Goal: Task Accomplishment & Management: Use online tool/utility

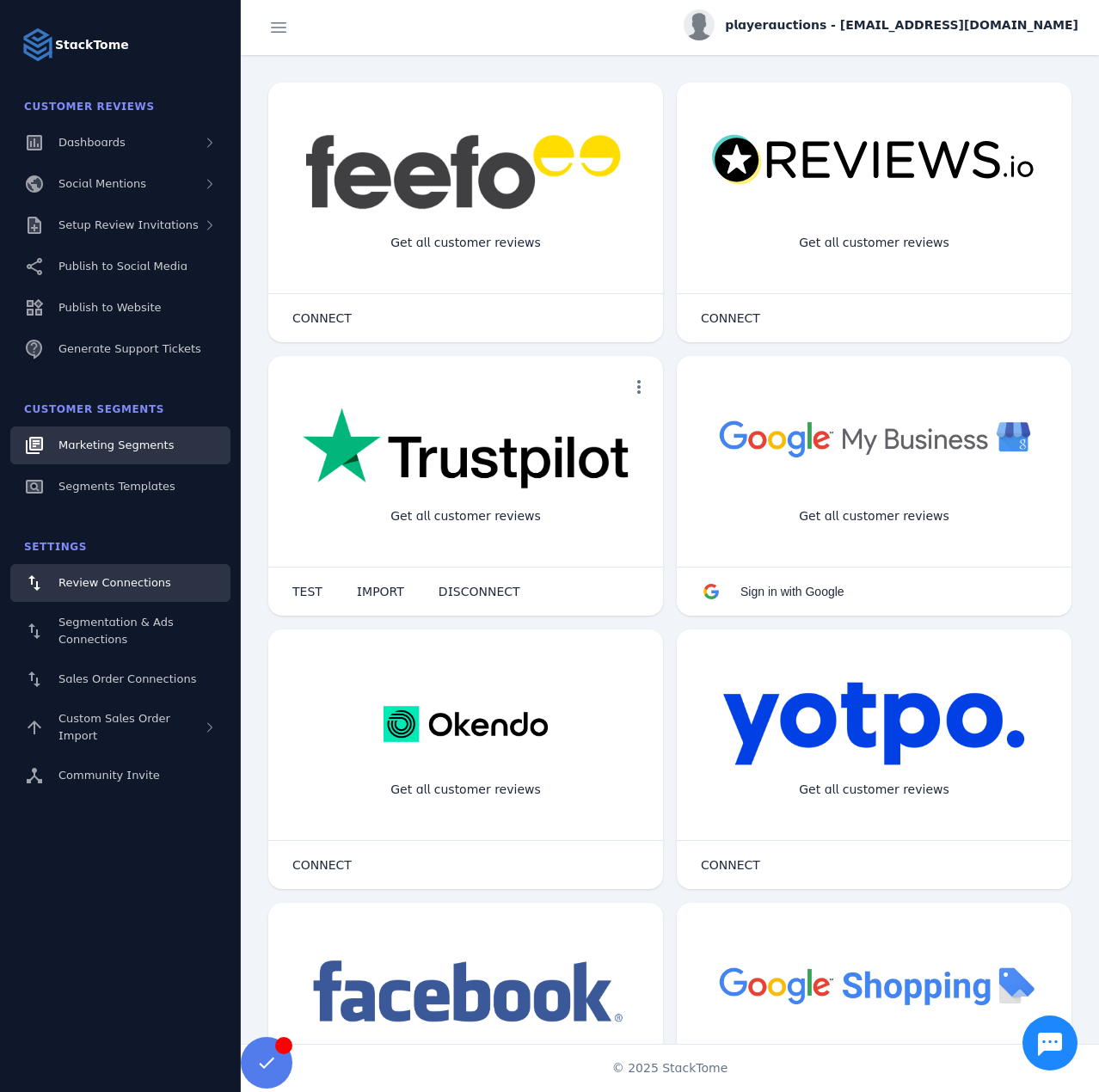
click at [127, 443] on span "Marketing Segments" at bounding box center [115, 445] width 115 height 13
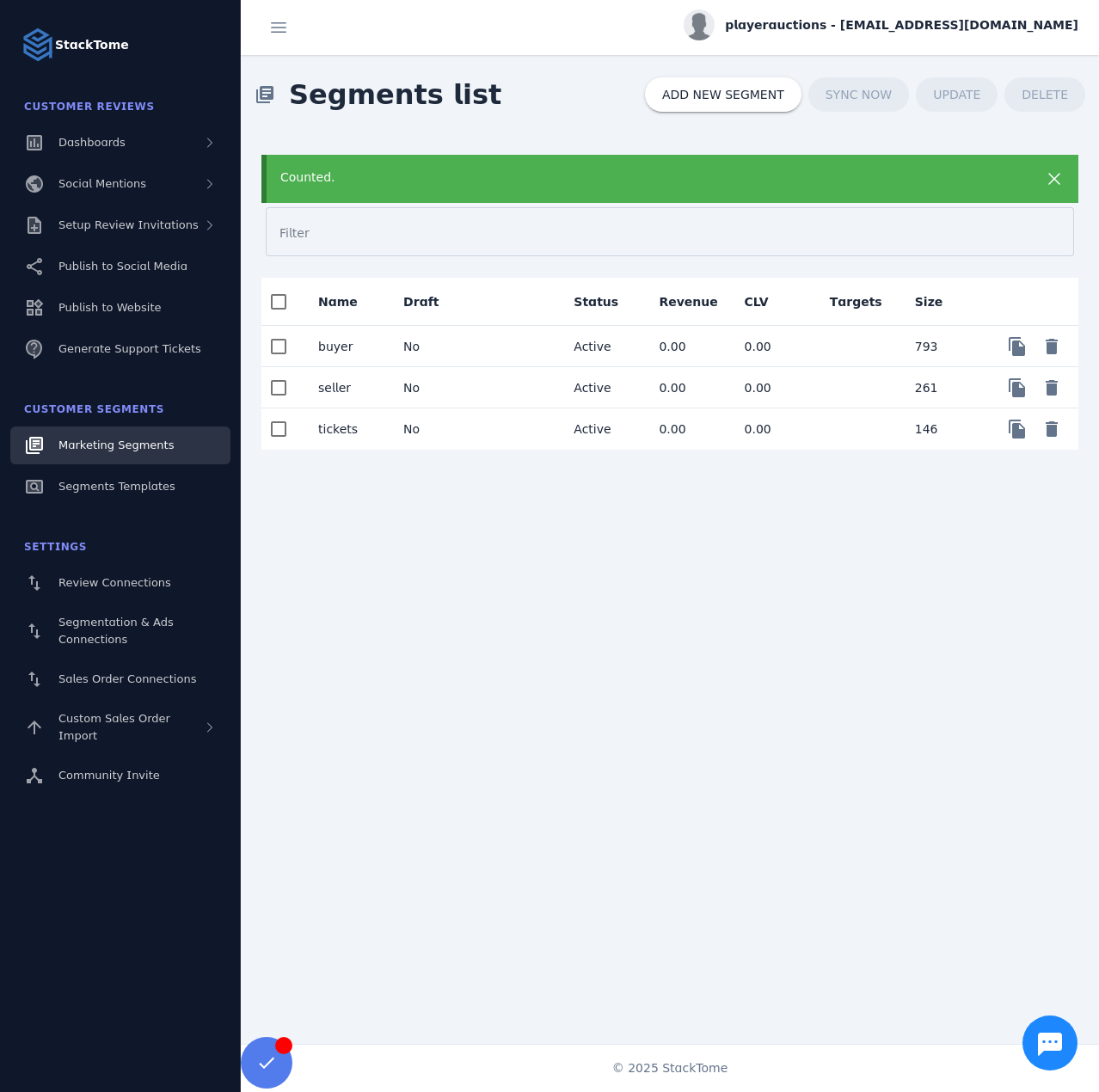
click at [421, 421] on mat-cell "No" at bounding box center [432, 429] width 85 height 42
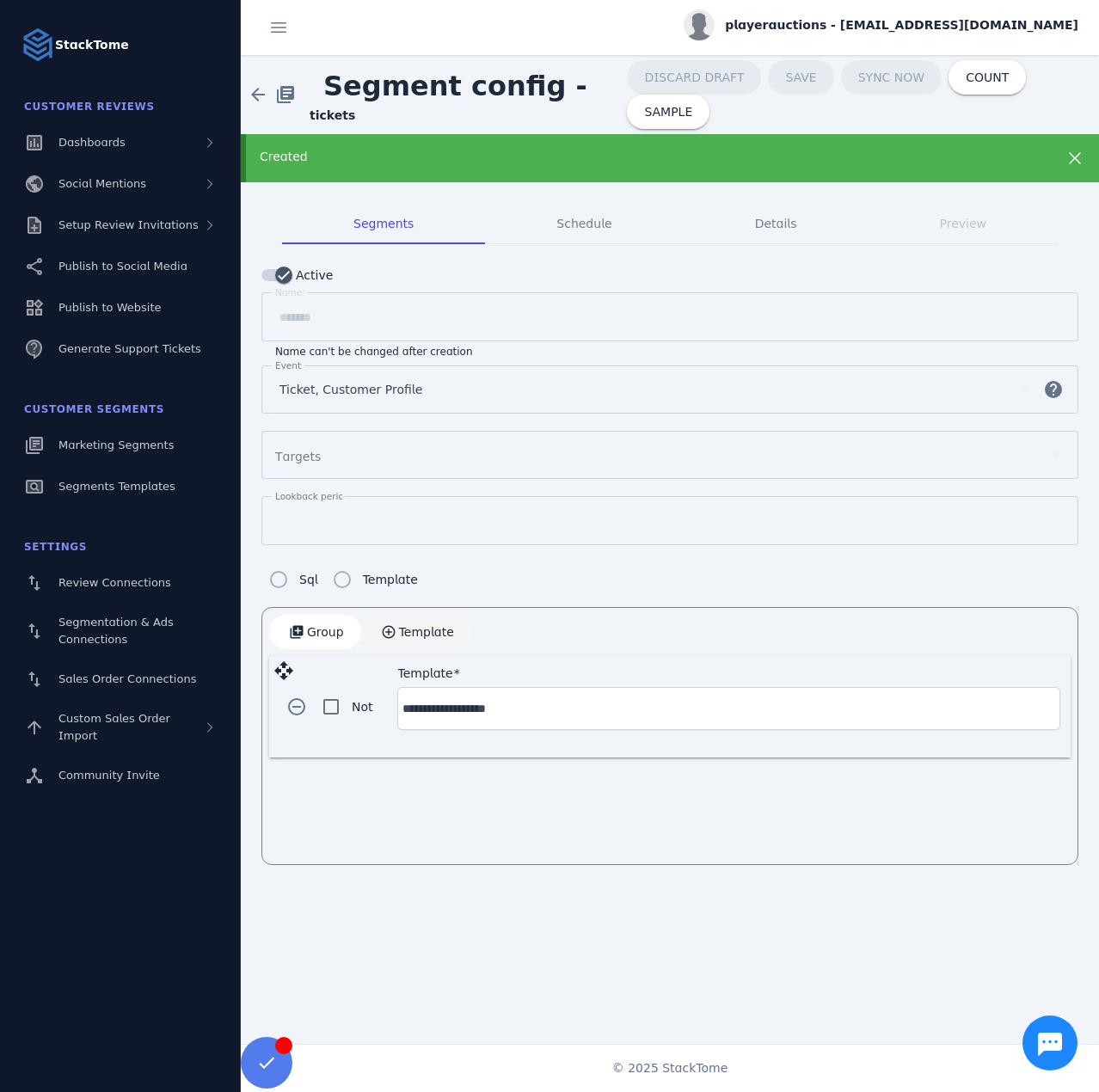
click at [402, 630] on span "Template" at bounding box center [426, 632] width 55 height 12
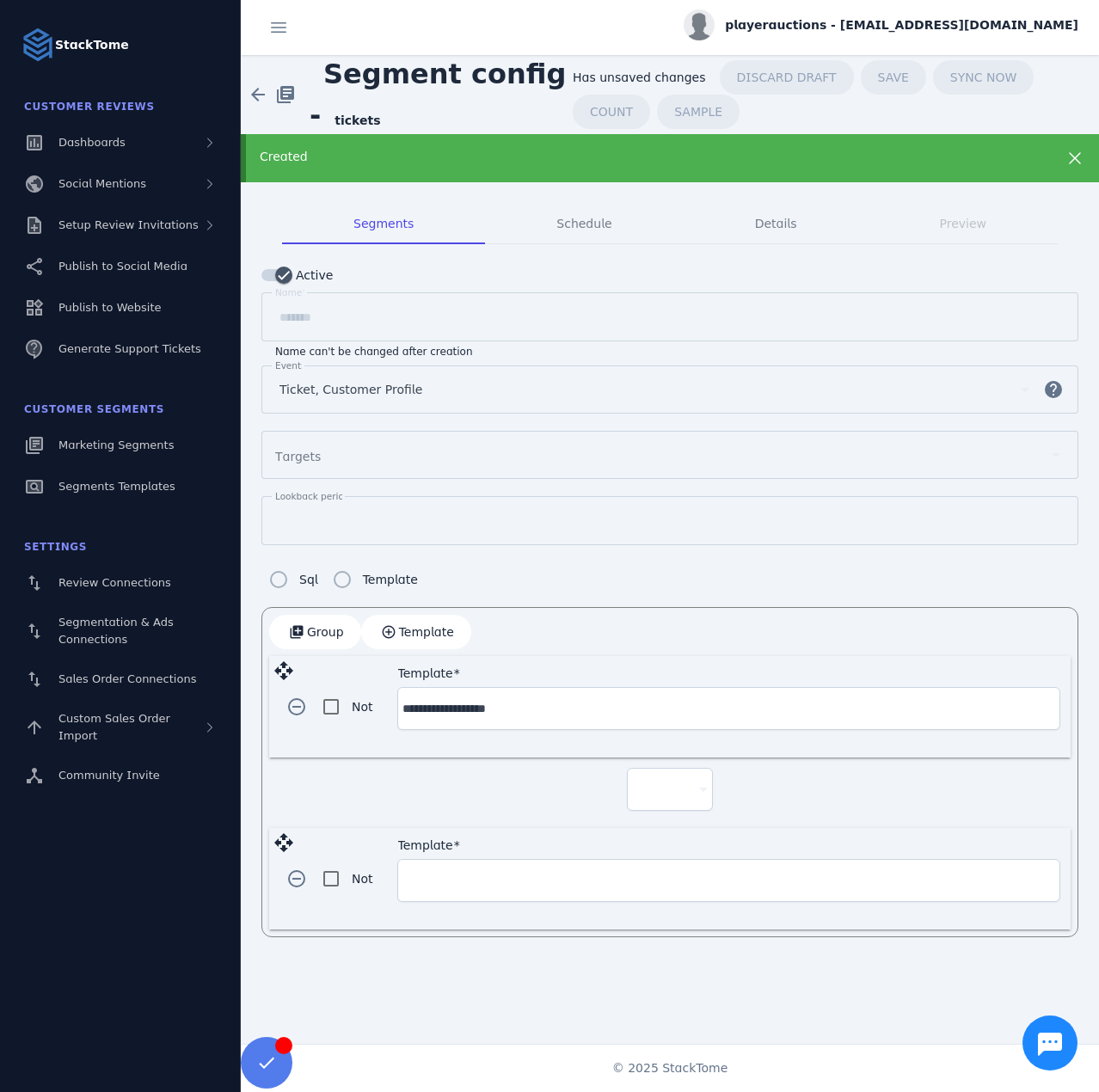
click at [653, 799] on div at bounding box center [670, 790] width 76 height 42
click at [674, 826] on mat-option "and" at bounding box center [670, 833] width 86 height 42
click at [492, 882] on input "Template" at bounding box center [729, 880] width 653 height 20
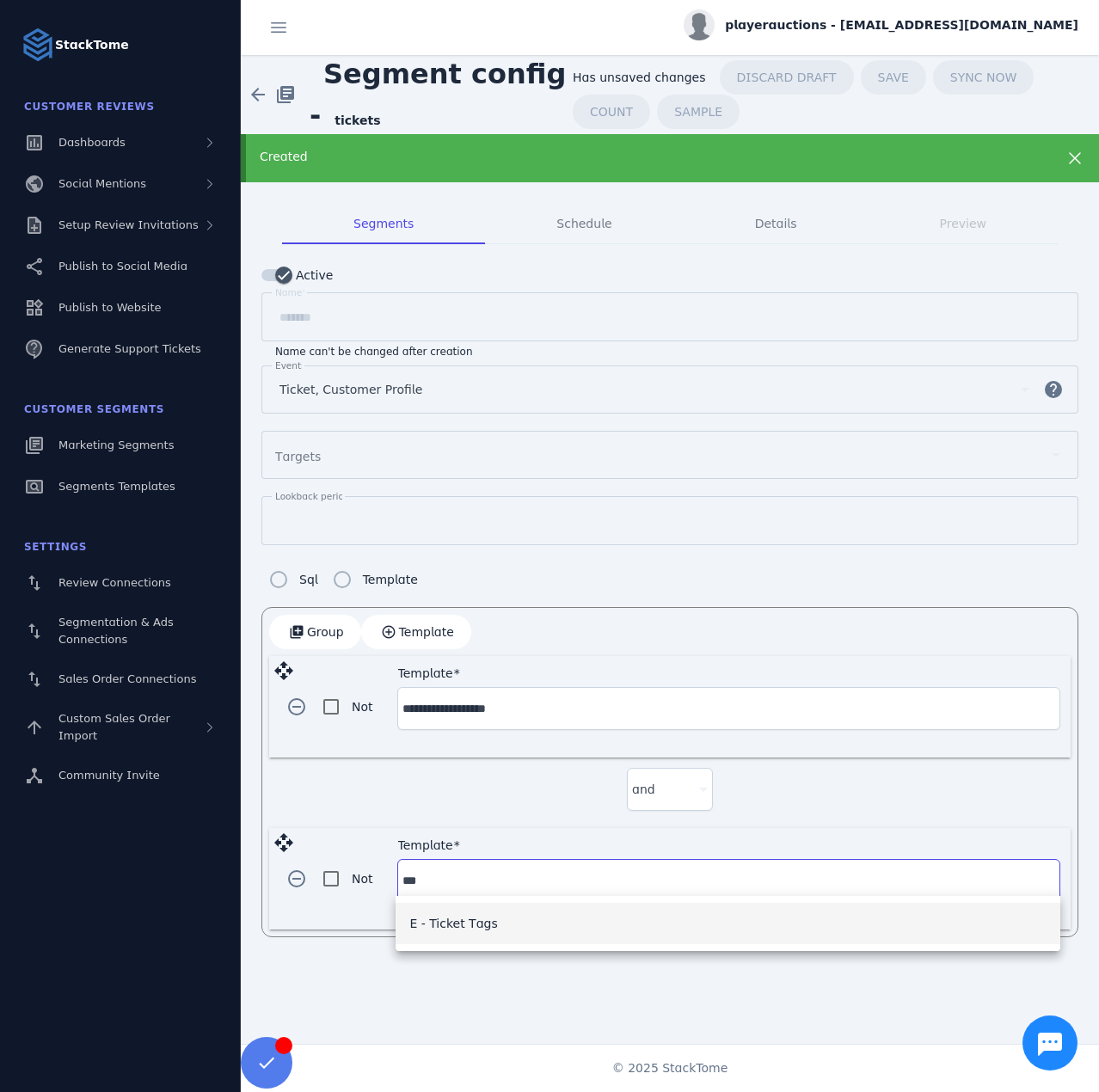
click at [485, 932] on span "E - Ticket Tags" at bounding box center [454, 923] width 88 height 20
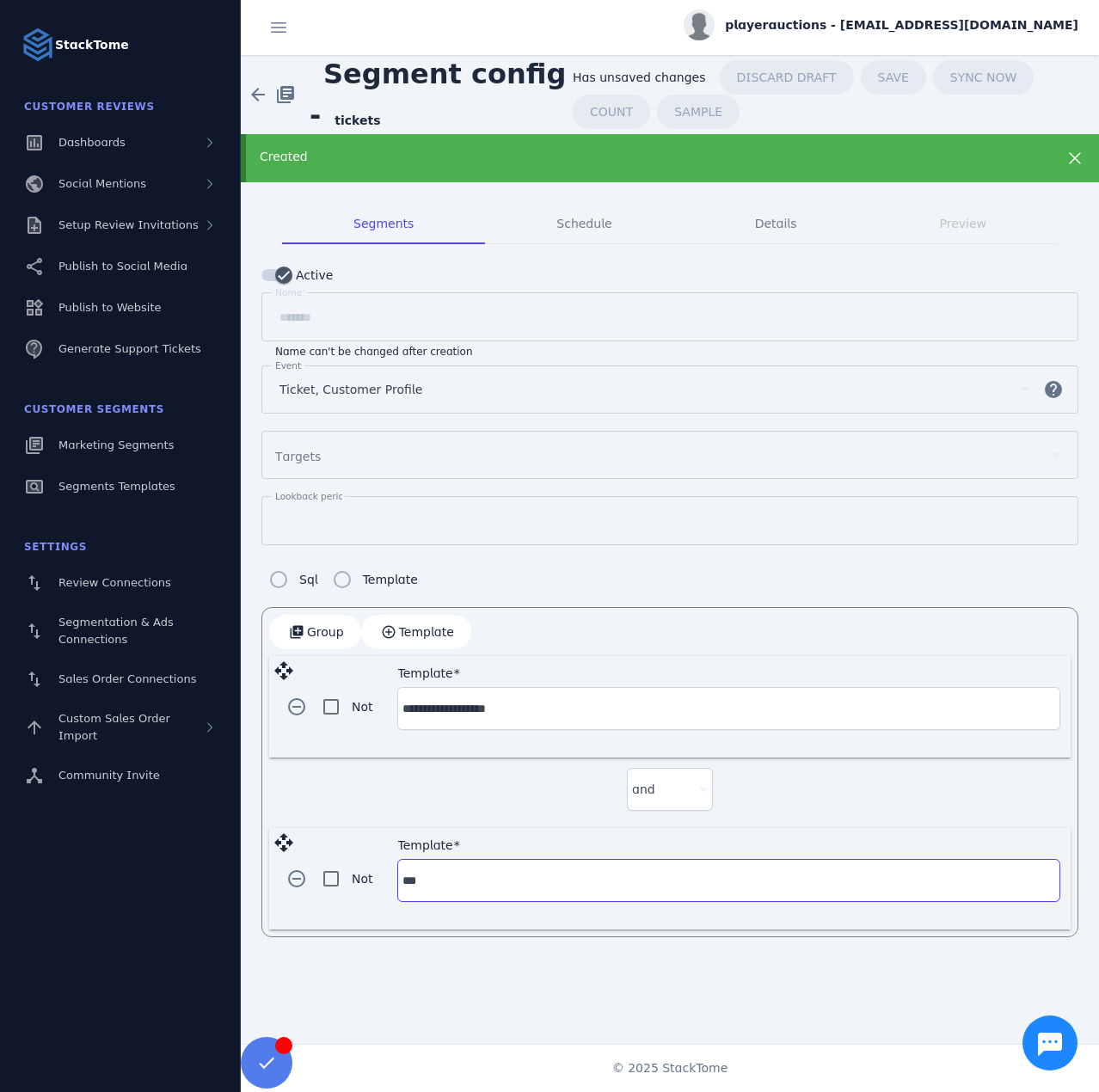
type input "**********"
click at [732, 872] on div at bounding box center [721, 880] width 188 height 20
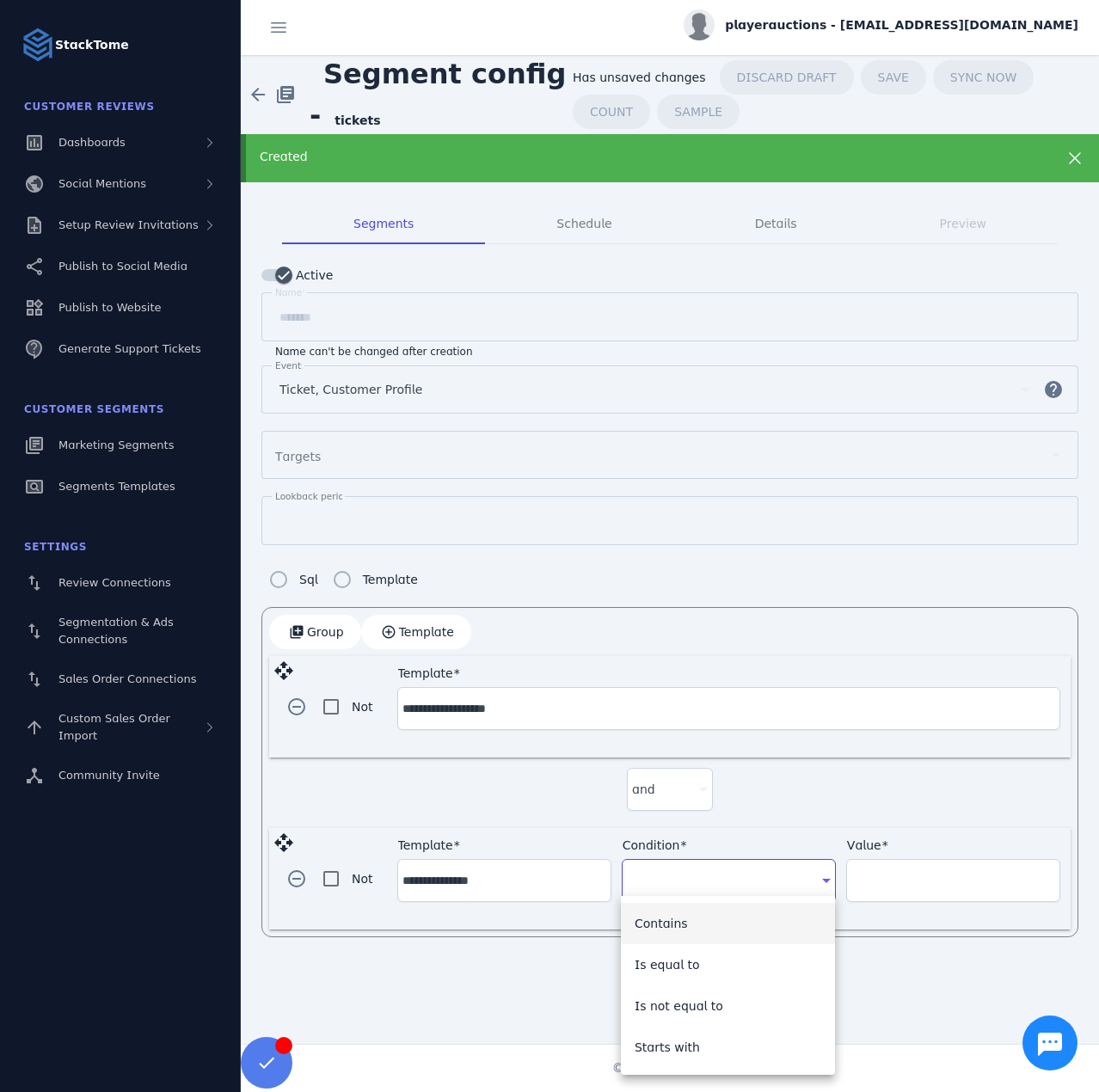
click at [702, 941] on mat-option "Contains" at bounding box center [729, 923] width 215 height 42
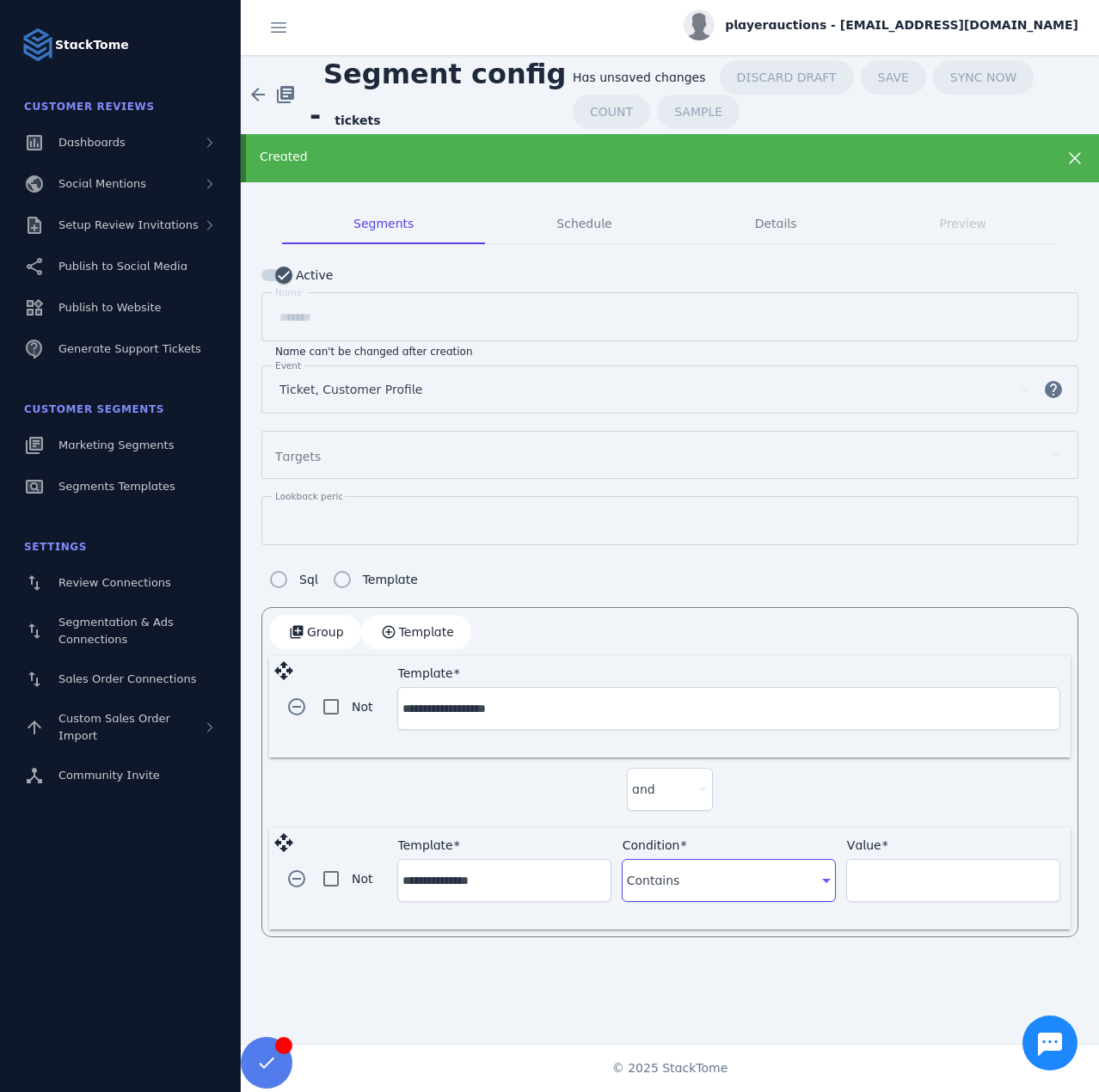
click at [893, 873] on input "Value" at bounding box center [954, 880] width 204 height 20
type input "**********"
click at [833, 161] on div "Created" at bounding box center [631, 157] width 743 height 18
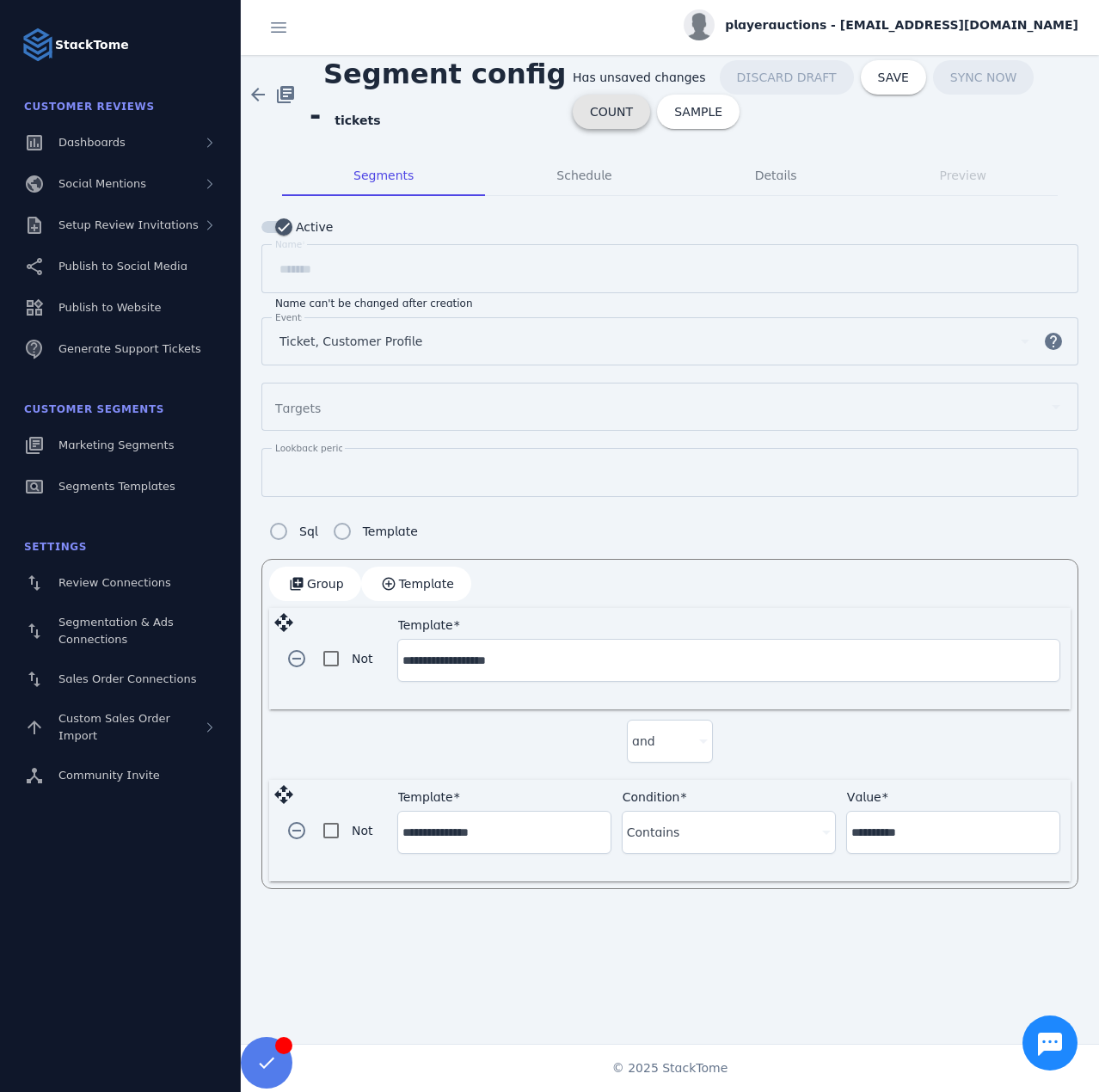
drag, startPoint x: 1030, startPoint y: 85, endPoint x: 892, endPoint y: 63, distance: 139.7
click at [650, 95] on button "COUNT" at bounding box center [612, 112] width 78 height 35
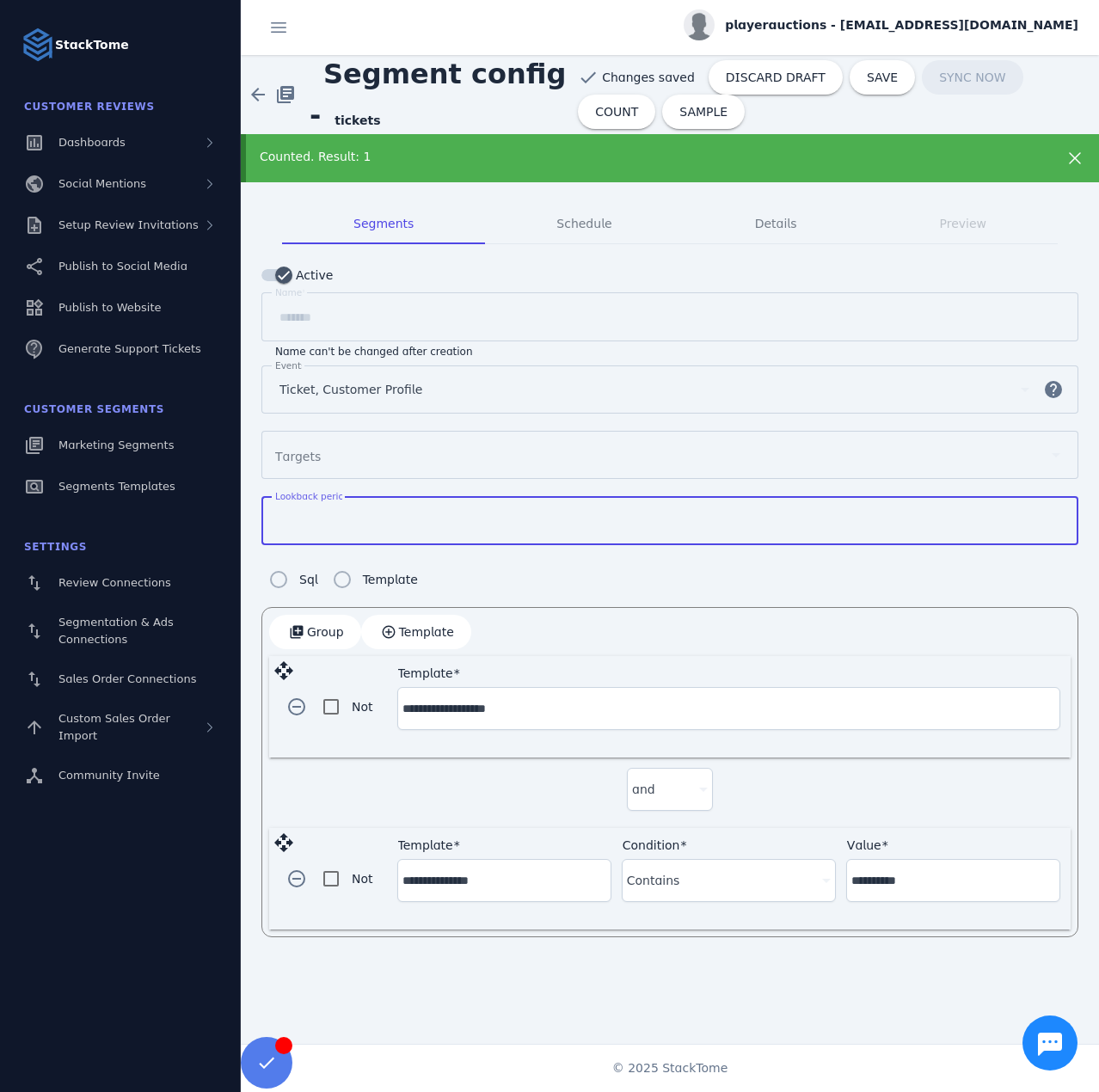
drag, startPoint x: 310, startPoint y: 516, endPoint x: 286, endPoint y: 515, distance: 24.0
click at [286, 515] on input "*" at bounding box center [670, 520] width 781 height 20
drag, startPoint x: 301, startPoint y: 513, endPoint x: 267, endPoint y: 515, distance: 34.1
click at [266, 515] on div "Lookback period *" at bounding box center [670, 520] width 817 height 49
type input "**"
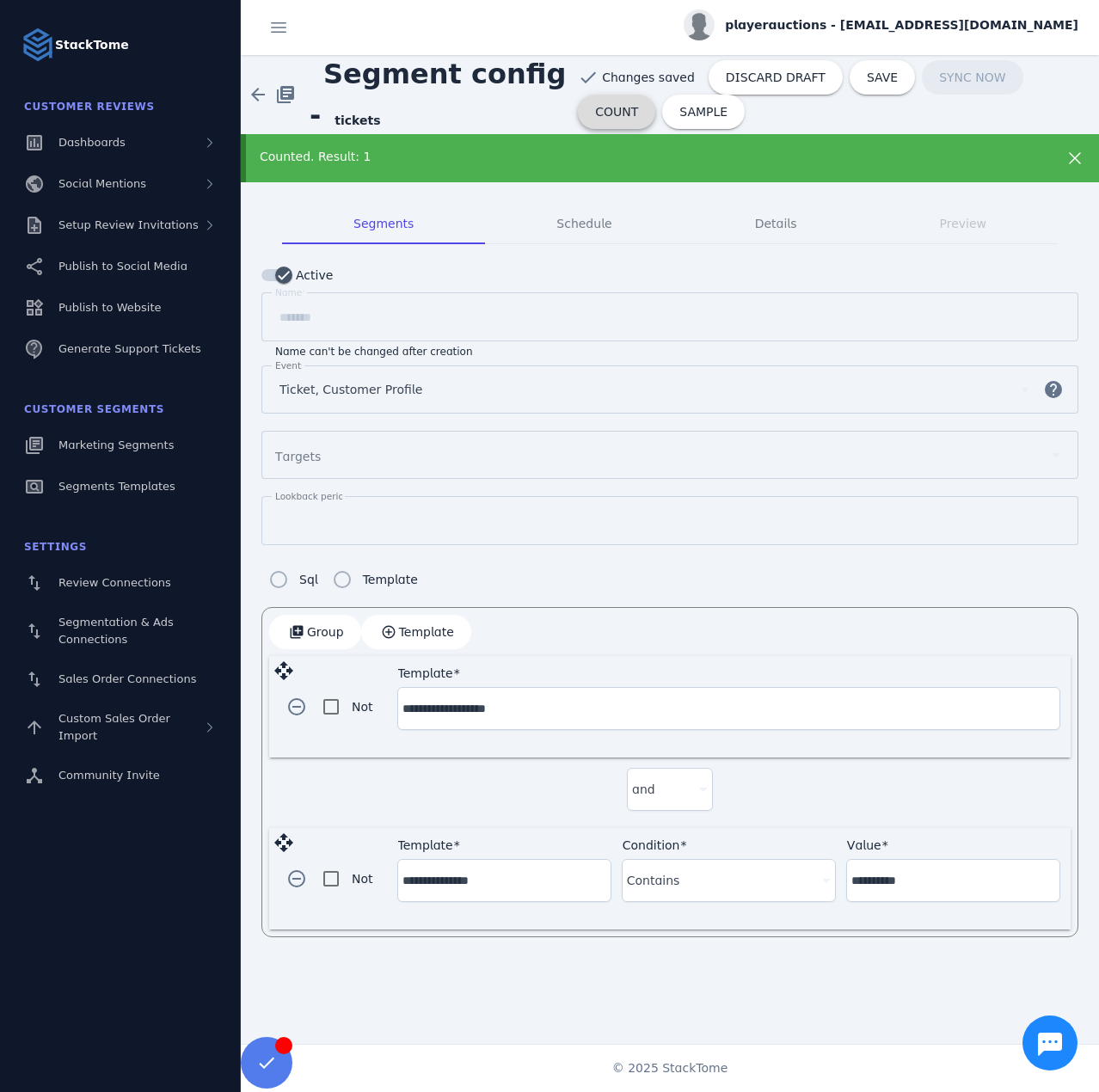
click at [655, 92] on span at bounding box center [617, 111] width 78 height 42
click at [400, 635] on span "Template" at bounding box center [426, 632] width 55 height 12
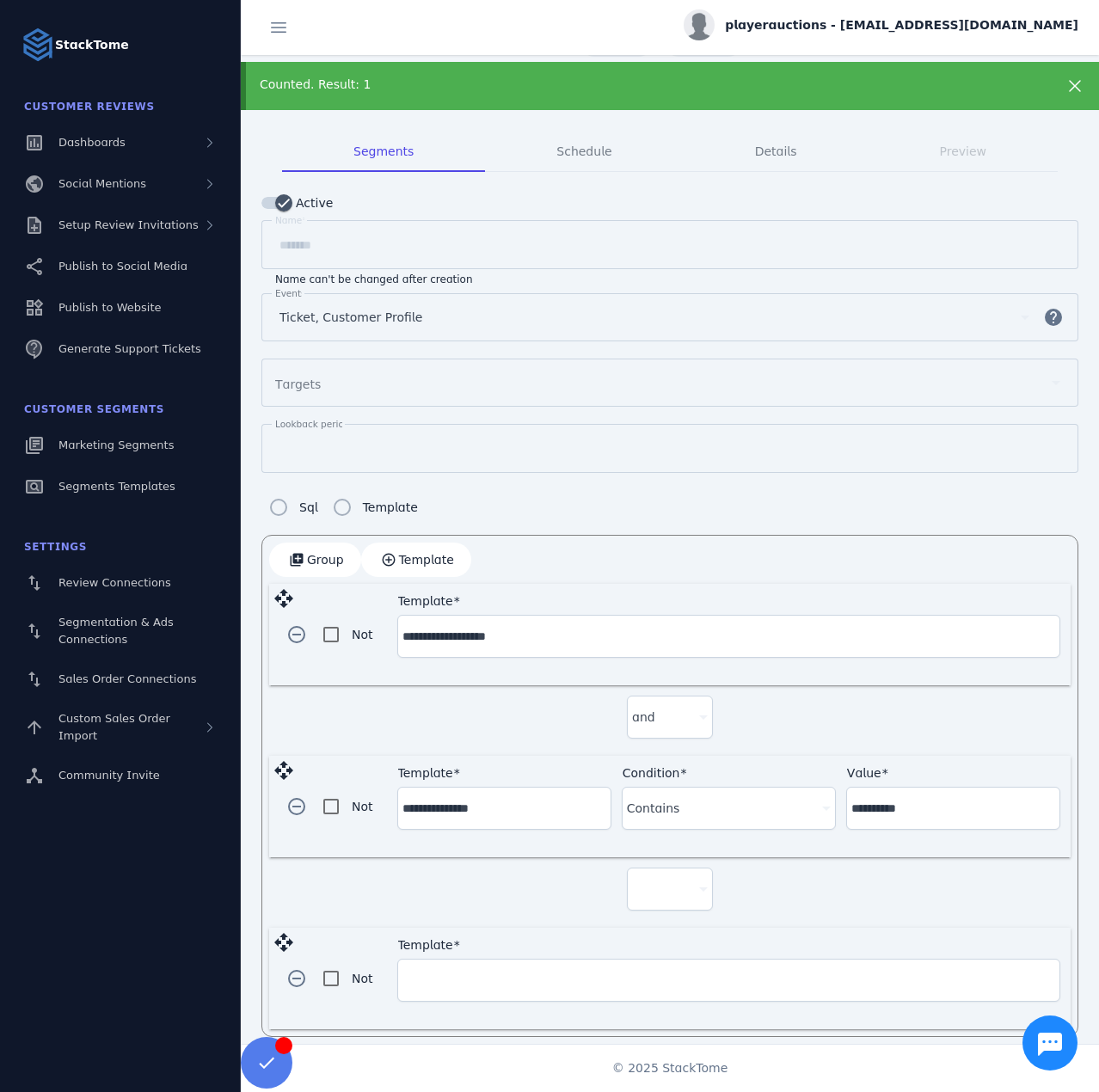
scroll to position [78, 0]
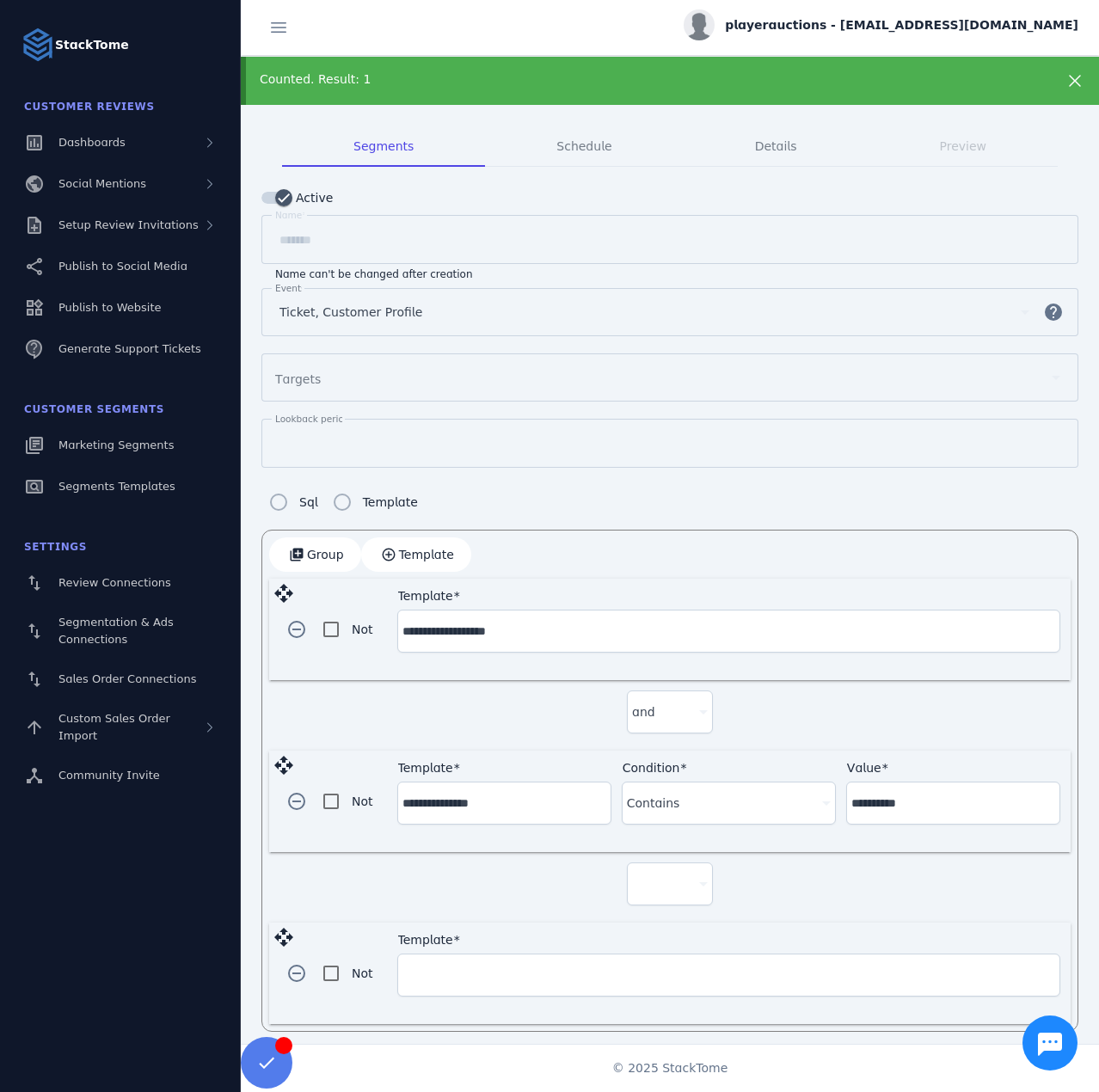
click at [649, 865] on div at bounding box center [670, 884] width 76 height 42
click at [650, 929] on span "and" at bounding box center [649, 925] width 23 height 20
click at [488, 972] on input "Template" at bounding box center [729, 975] width 653 height 20
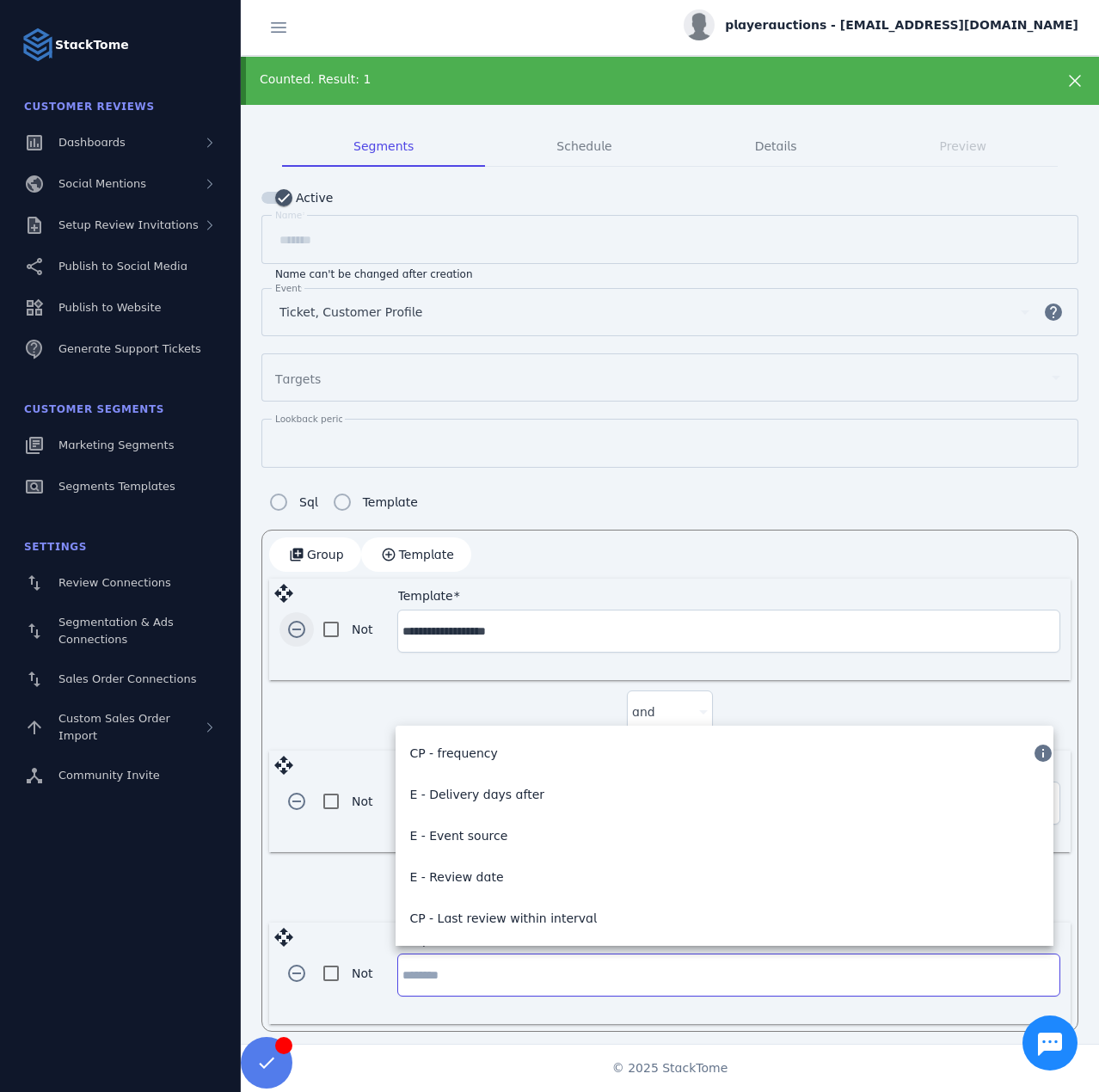
click at [300, 634] on span "button" at bounding box center [297, 629] width 42 height 42
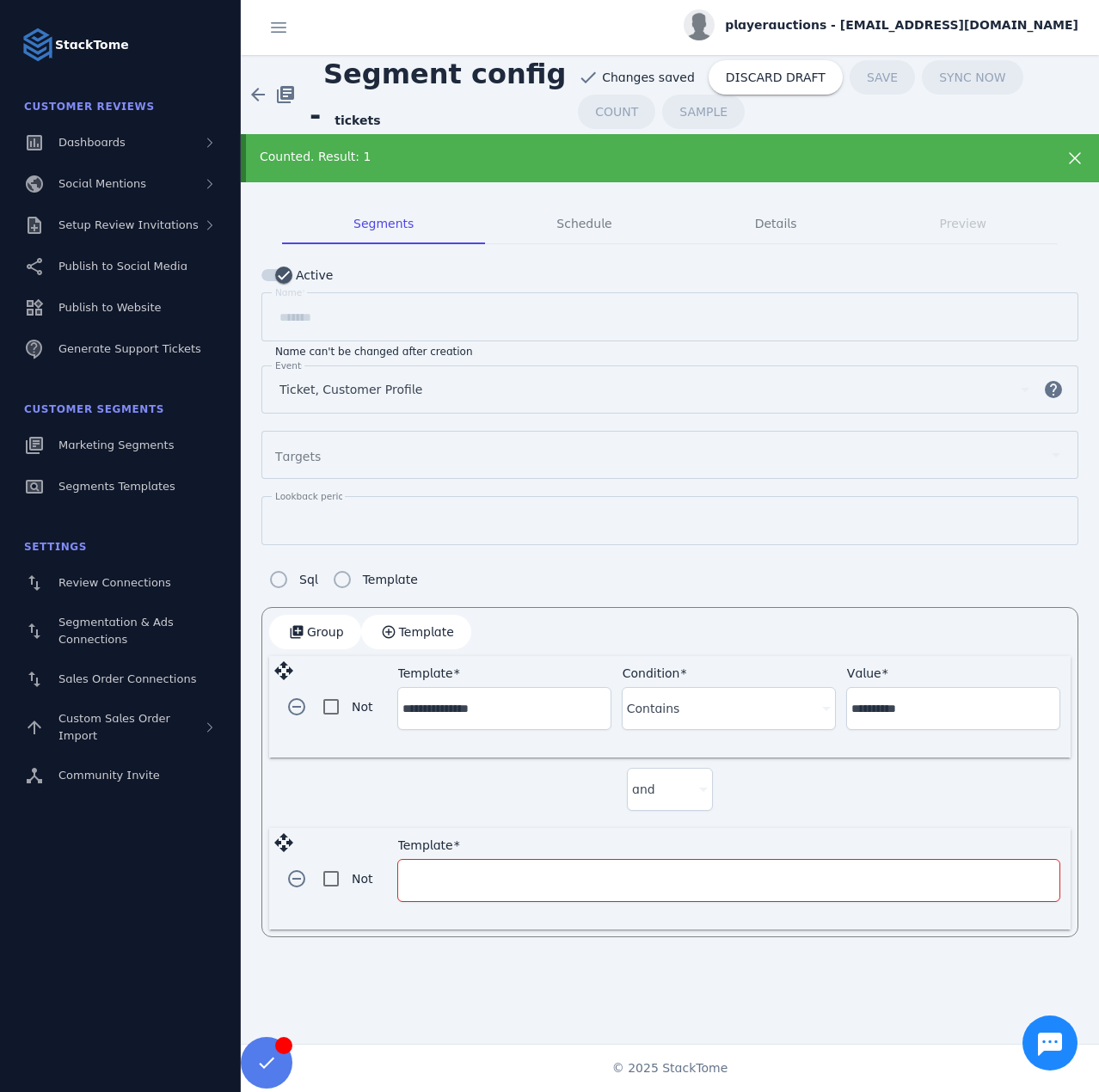
scroll to position [0, 0]
click at [484, 880] on input "Template" at bounding box center [729, 880] width 653 height 20
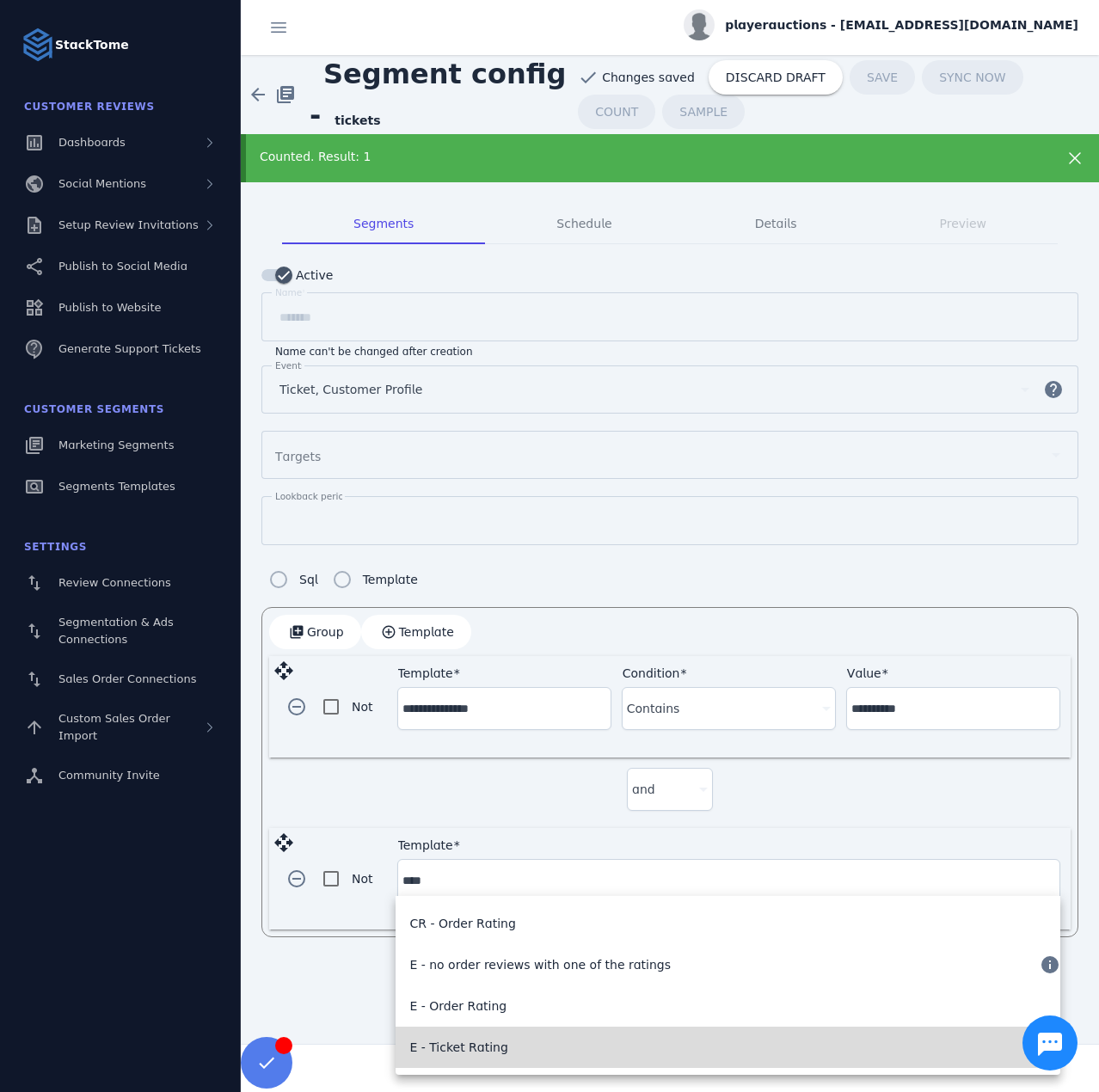
click at [502, 1042] on mat-option "E - Ticket Rating" at bounding box center [728, 1047] width 665 height 42
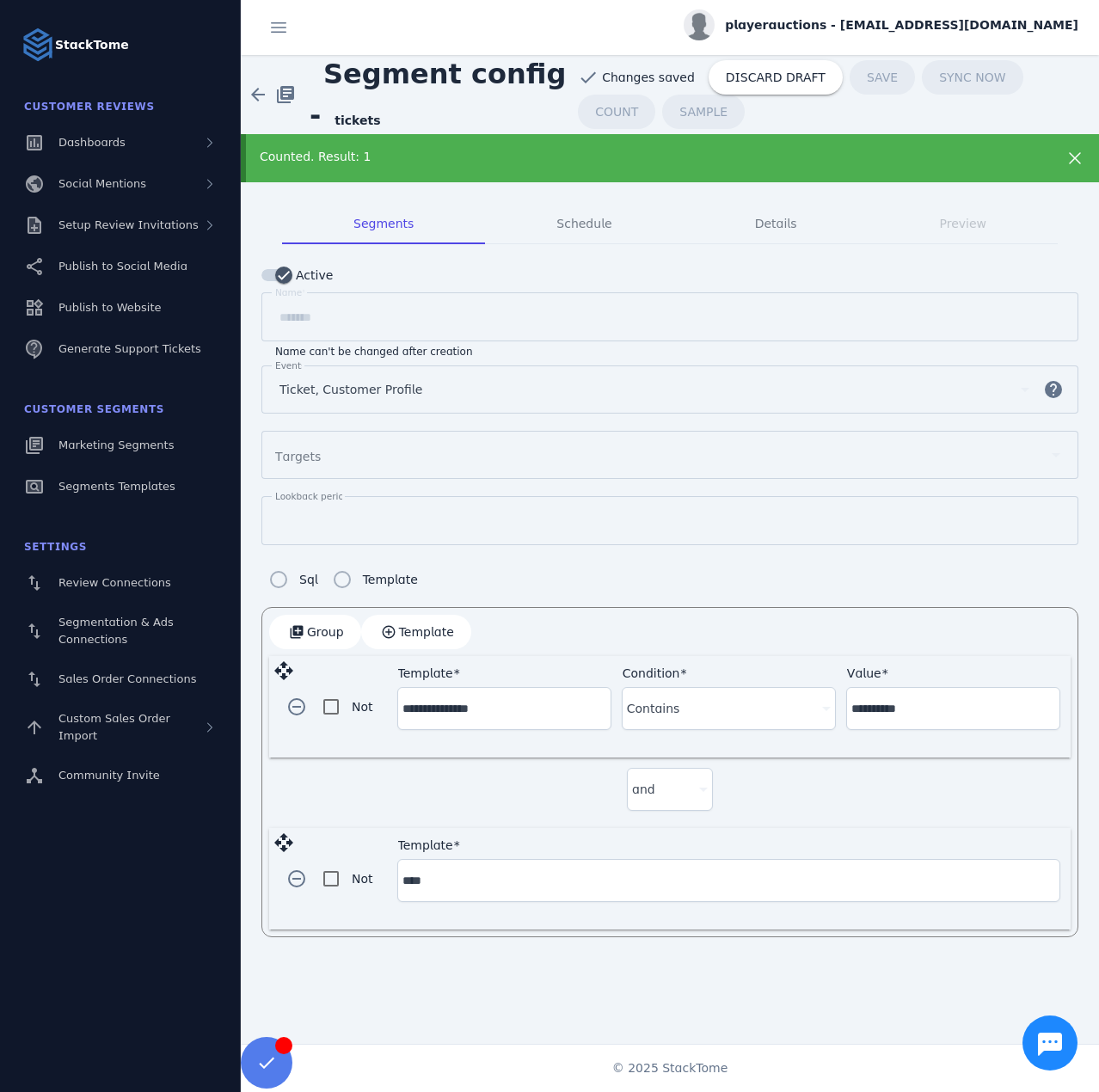
type input "**********"
click at [660, 878] on div at bounding box center [721, 880] width 188 height 20
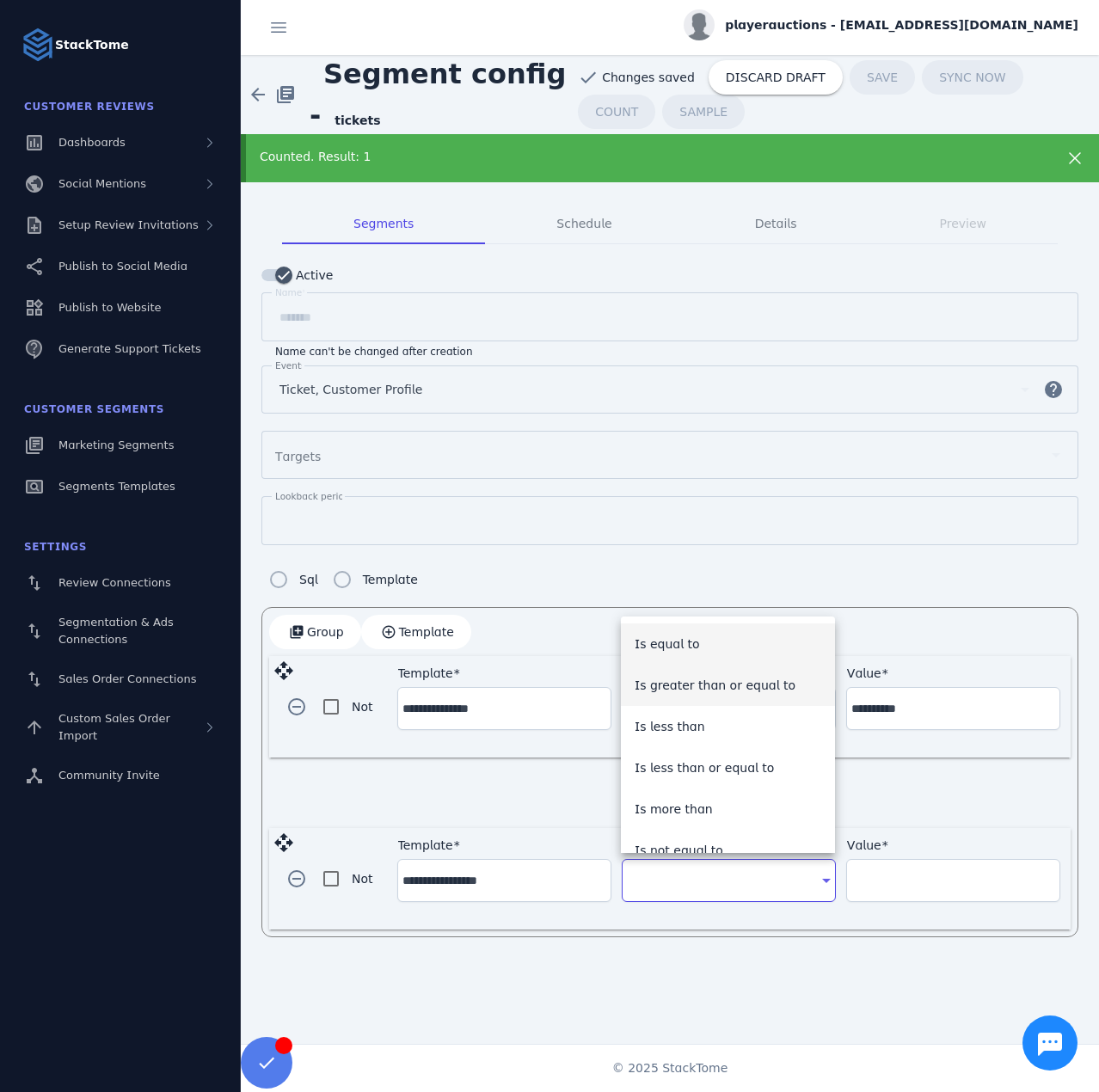
click at [712, 686] on span "Is greater than or equal to" at bounding box center [715, 685] width 161 height 20
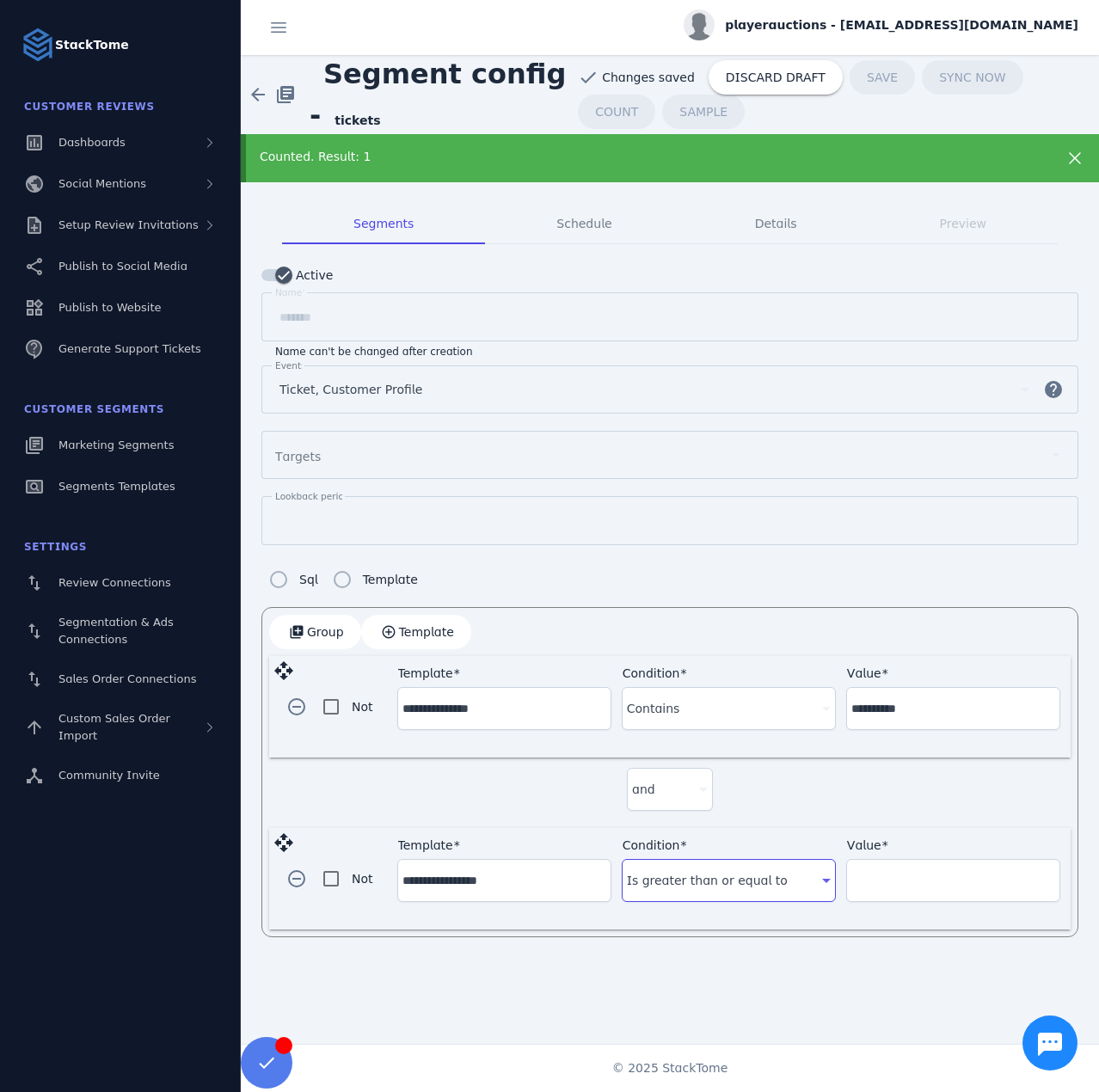
click at [874, 875] on input "Value" at bounding box center [954, 880] width 204 height 20
type input "*"
click at [869, 804] on div "and" at bounding box center [670, 793] width 801 height 71
click at [639, 106] on span "COUNT" at bounding box center [616, 111] width 43 height 12
click at [655, 91] on span at bounding box center [617, 111] width 78 height 42
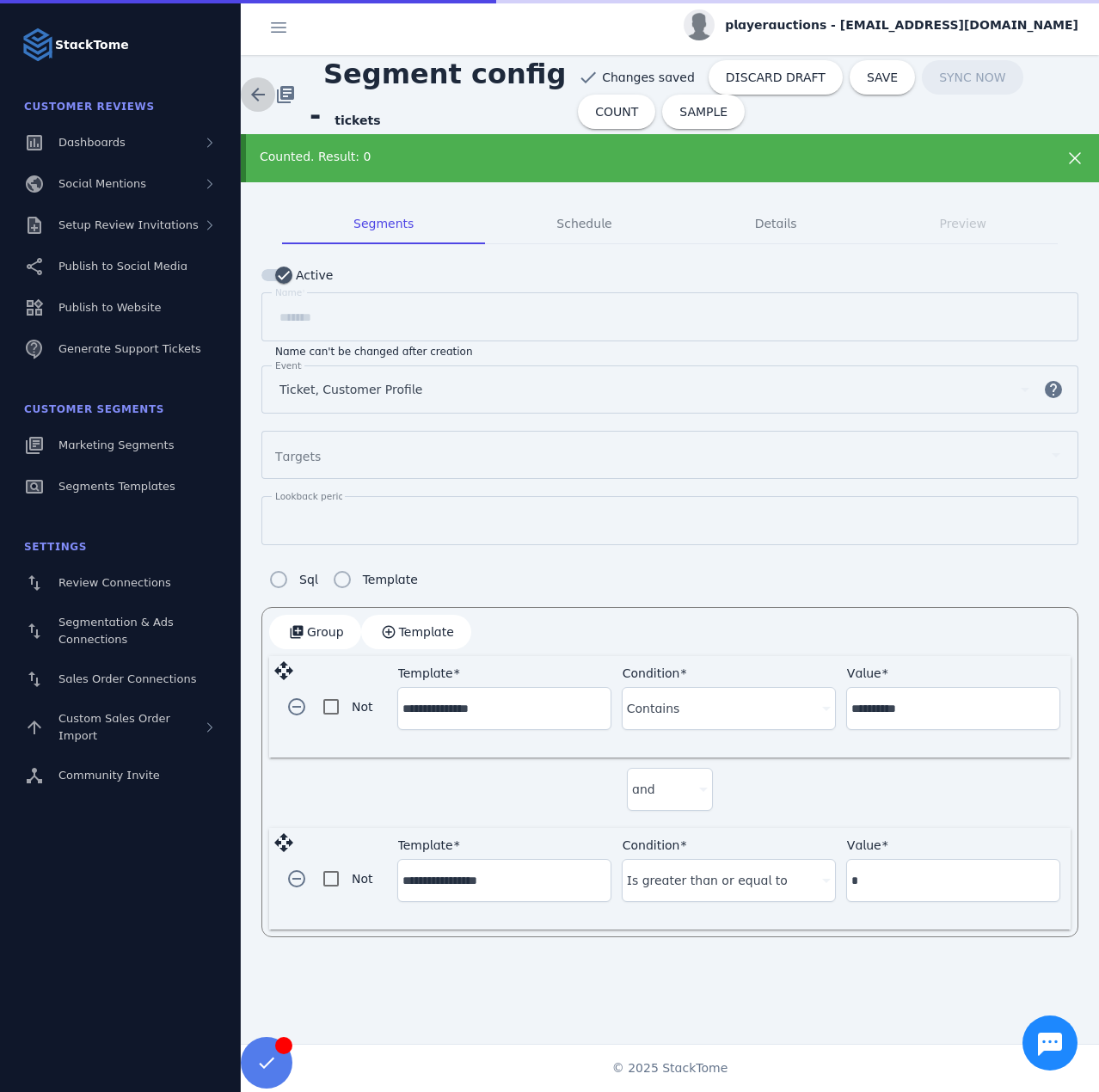
click at [246, 87] on span at bounding box center [258, 94] width 42 height 42
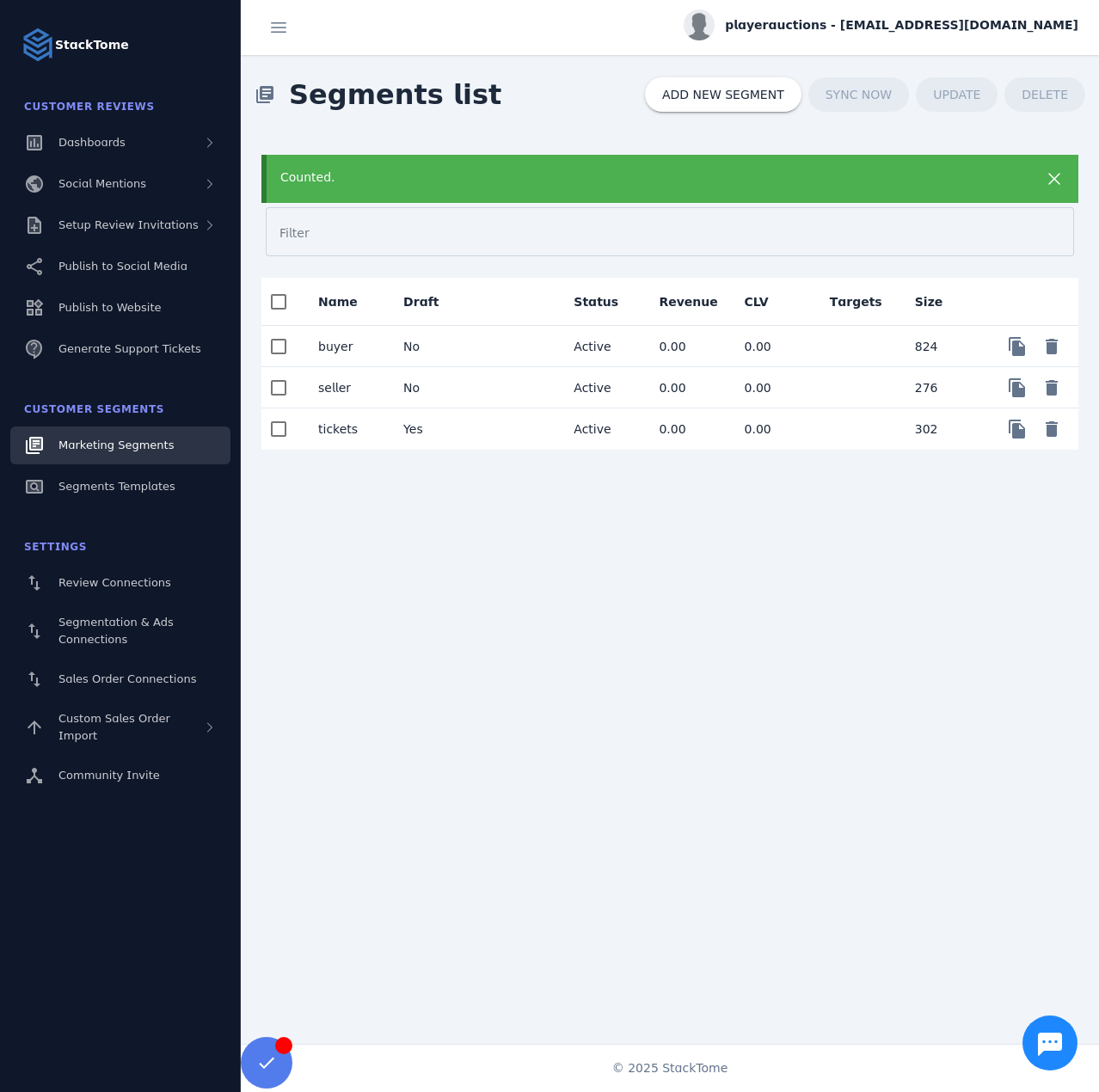
click at [453, 421] on mat-cell "Yes" at bounding box center [432, 429] width 85 height 42
click at [865, 28] on span "playerauctions - [EMAIL_ADDRESS][DOMAIN_NAME]" at bounding box center [901, 25] width 354 height 18
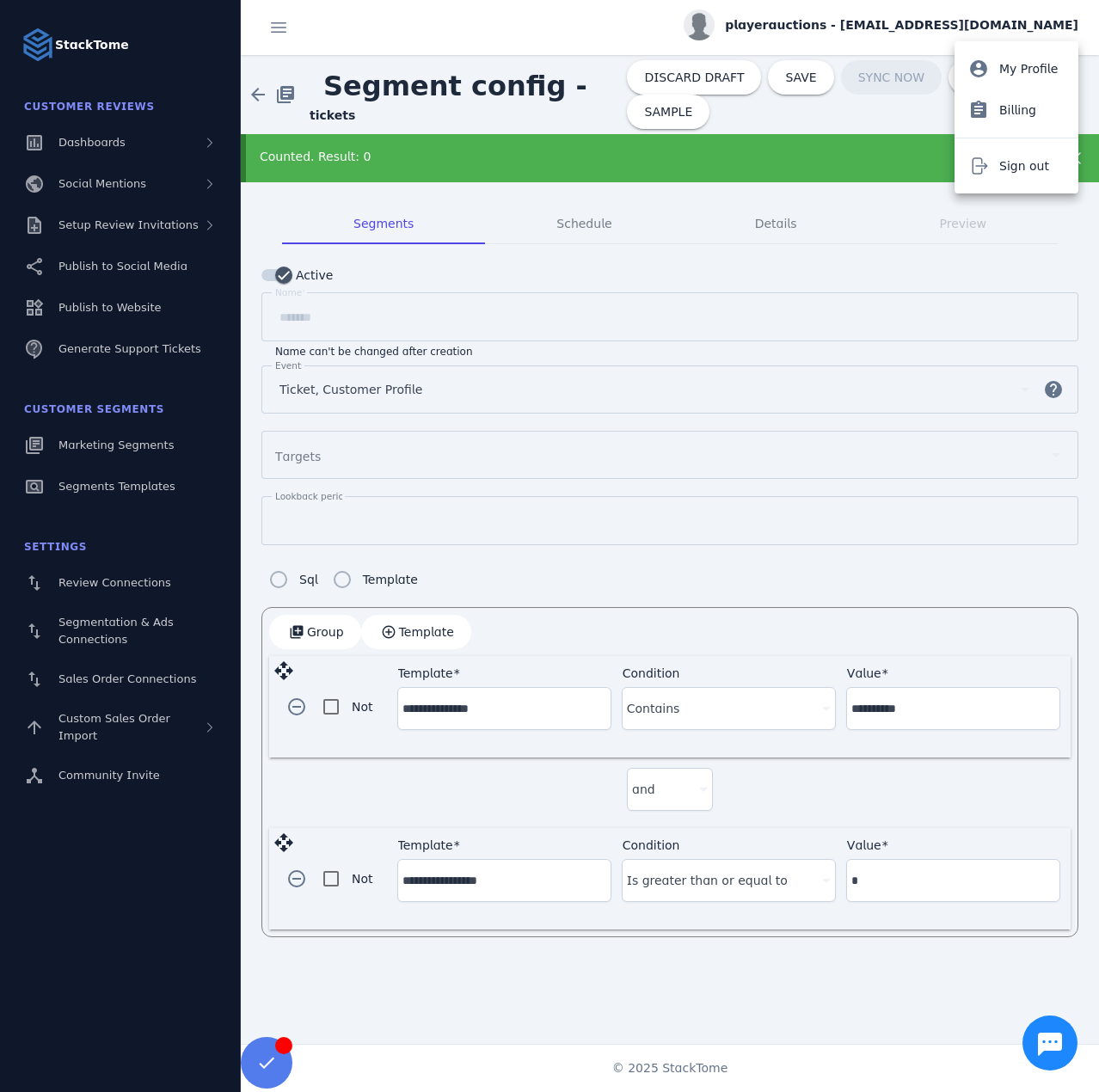
click at [472, 78] on div at bounding box center [550, 546] width 1099 height 1092
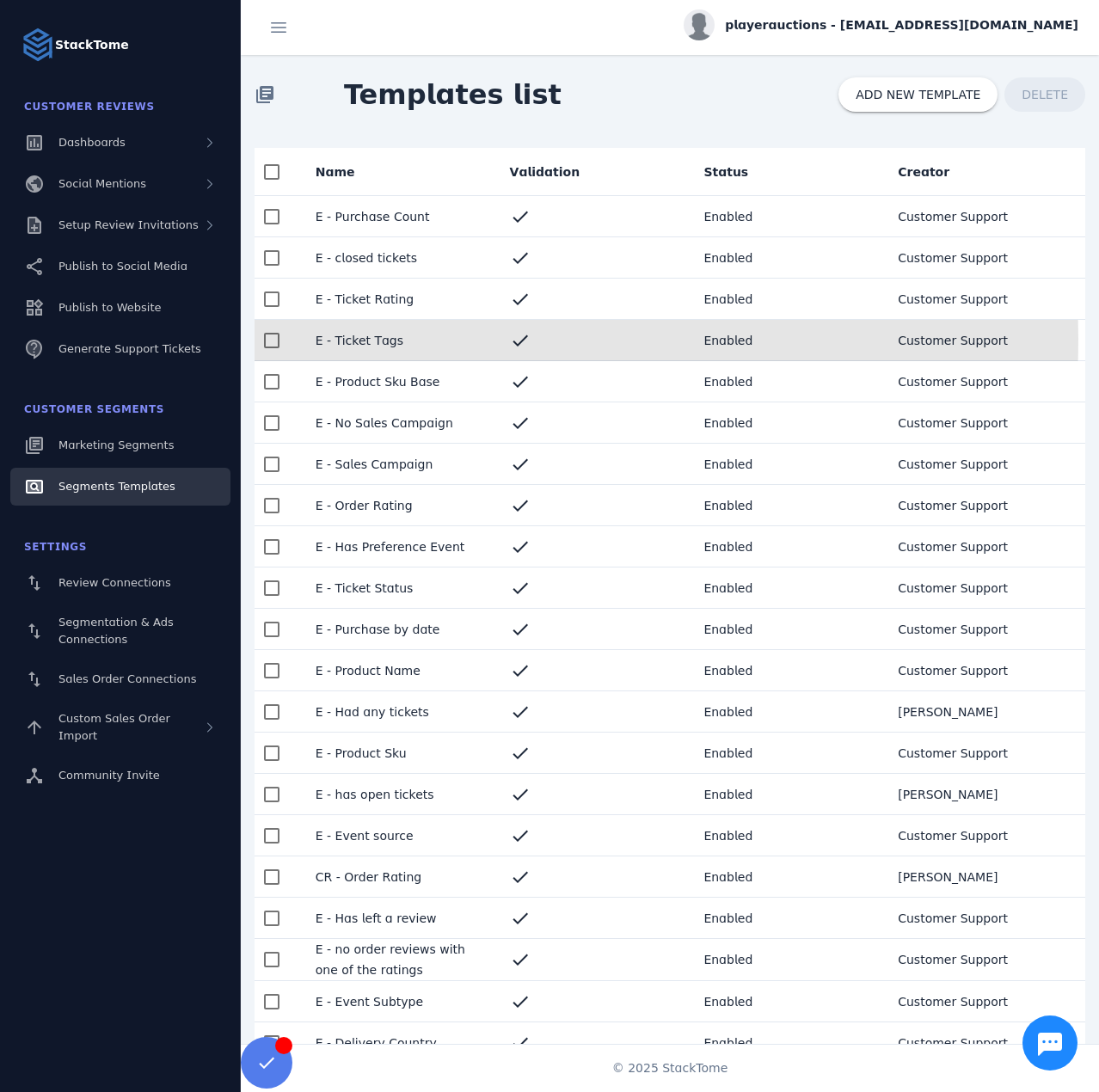
click at [378, 339] on mat-cell "E - Ticket Tags" at bounding box center [399, 340] width 195 height 42
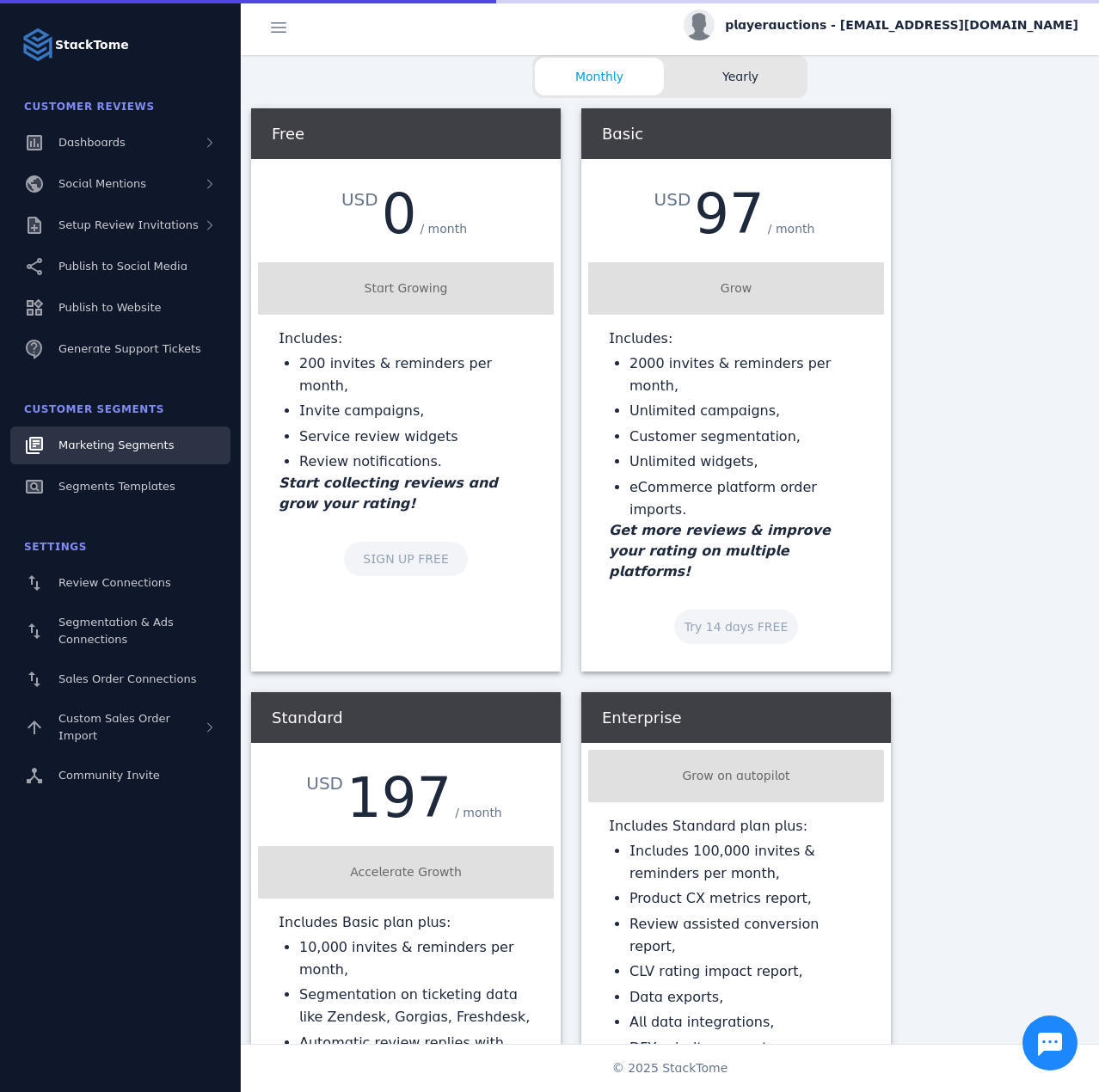
click at [133, 458] on link "Marketing Segments" at bounding box center [120, 445] width 220 height 38
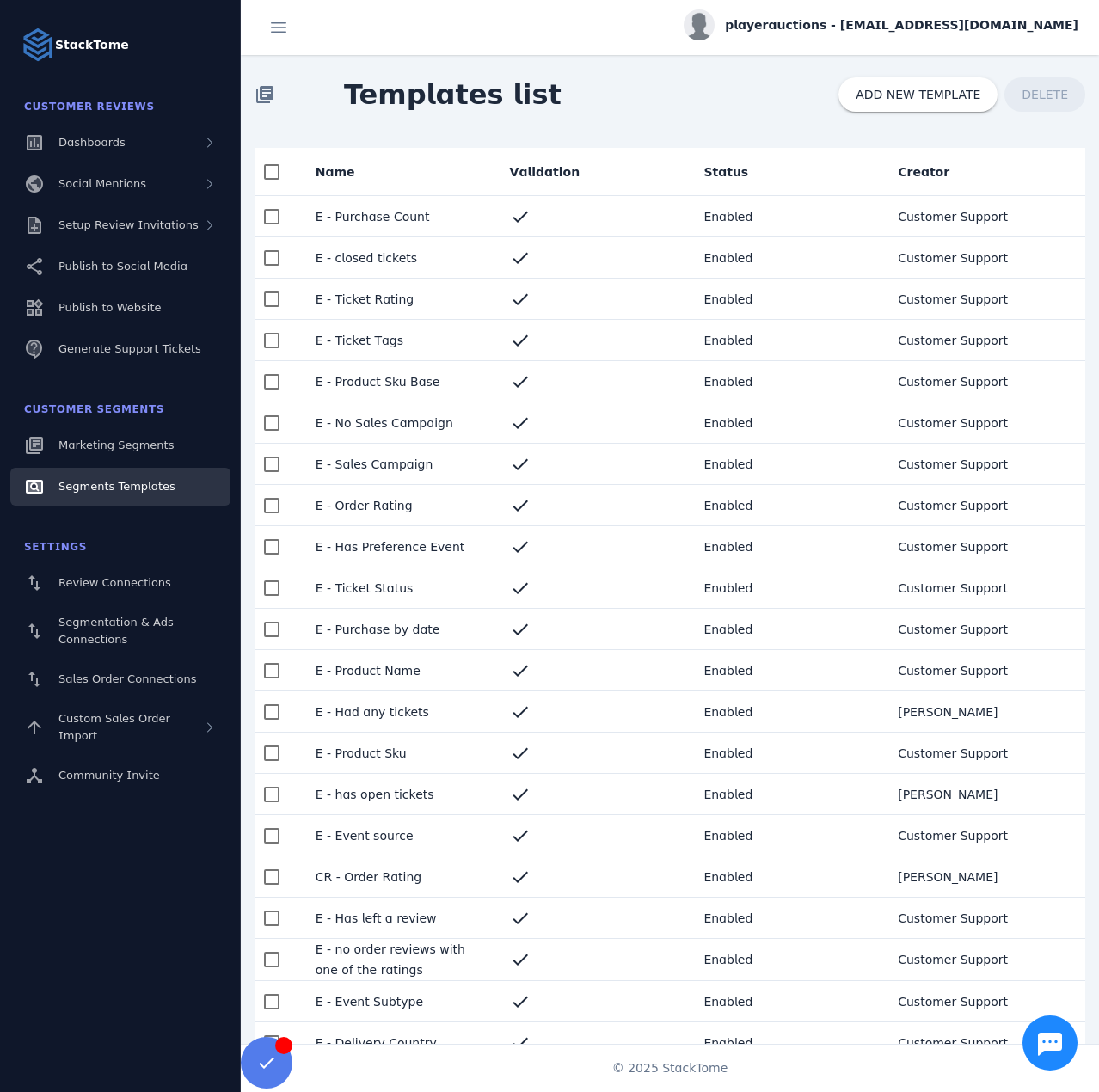
click at [517, 73] on span "Templates list" at bounding box center [453, 94] width 245 height 69
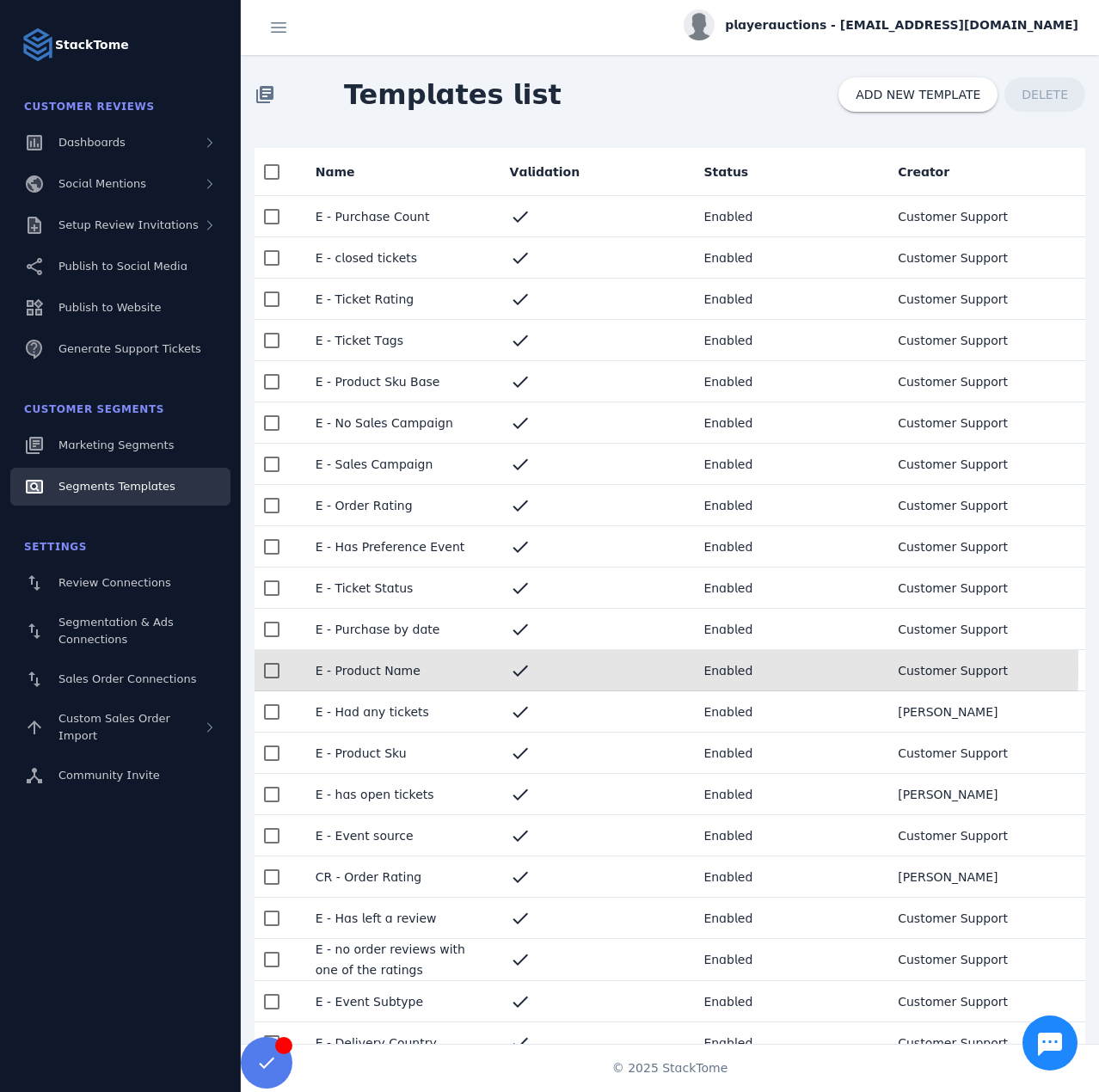
click at [351, 669] on mat-cell "E - Product Name" at bounding box center [399, 671] width 195 height 42
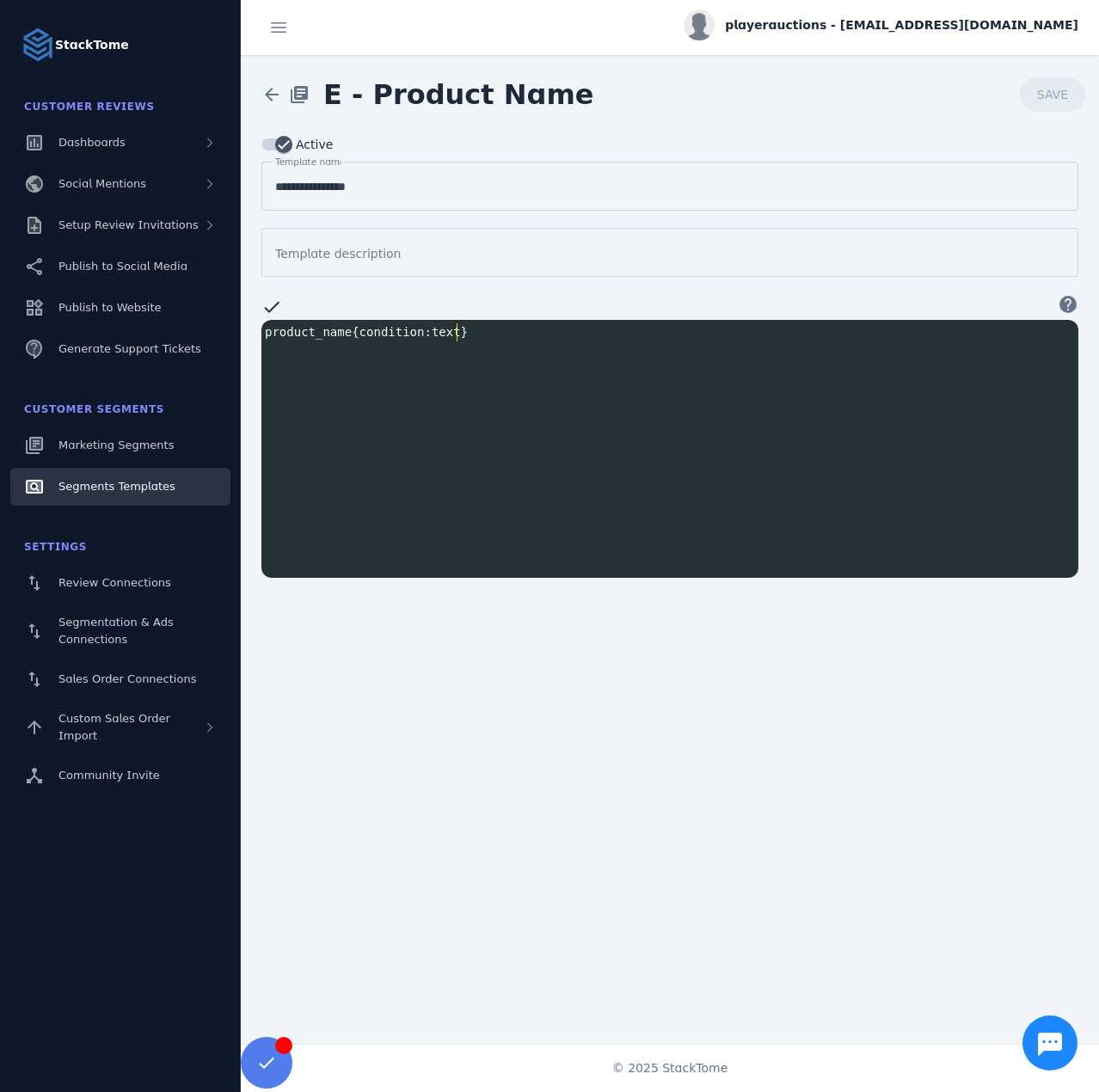
scroll to position [2, 0]
type textarea "*****"
type textarea "**********"
drag, startPoint x: 487, startPoint y: 340, endPoint x: 248, endPoint y: 335, distance: 239.1
click at [248, 335] on div "**********" at bounding box center [671, 356] width 859 height 444
